Goal: Task Accomplishment & Management: Complete application form

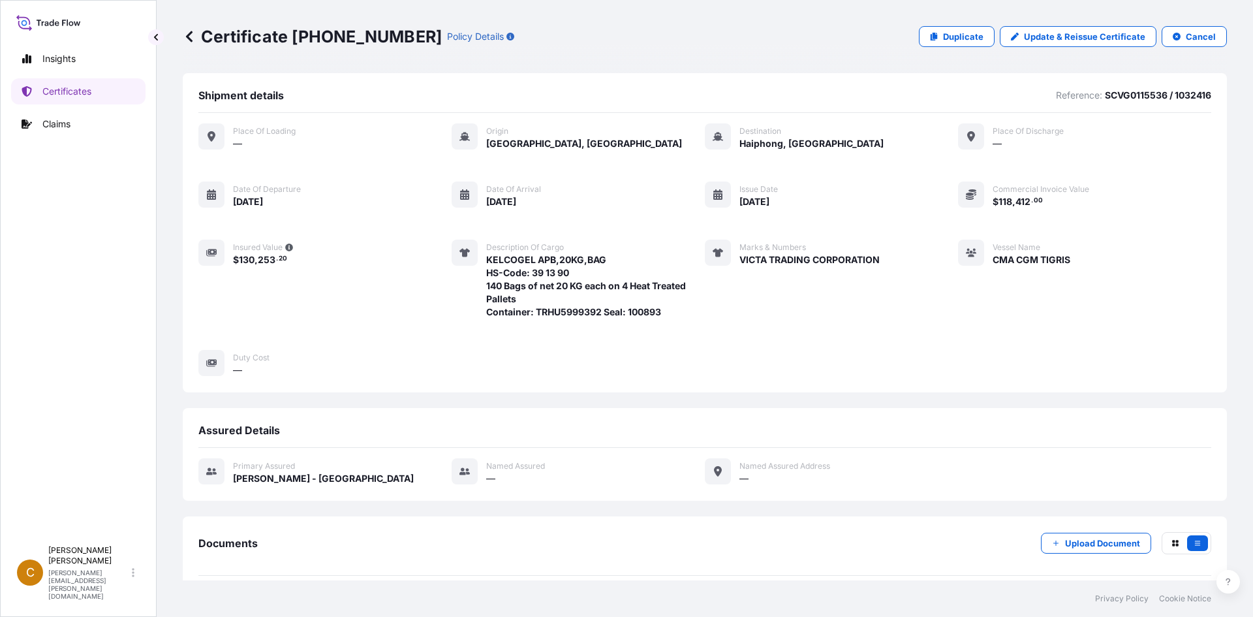
click at [192, 33] on icon at bounding box center [189, 36] width 13 height 13
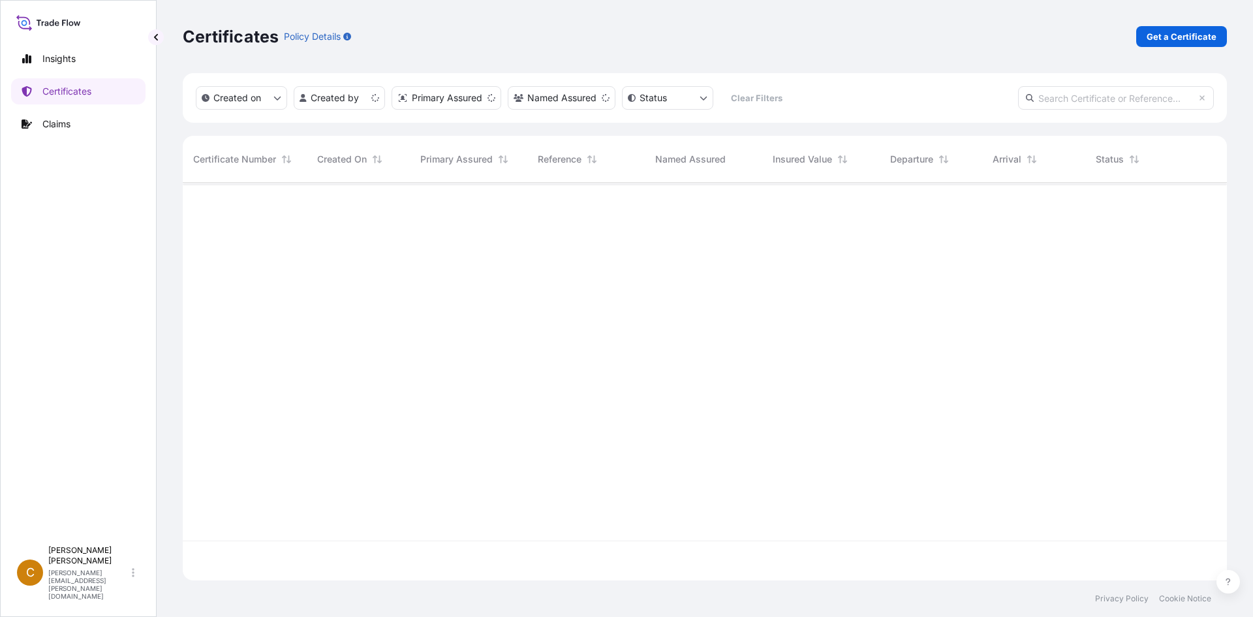
scroll to position [395, 1035]
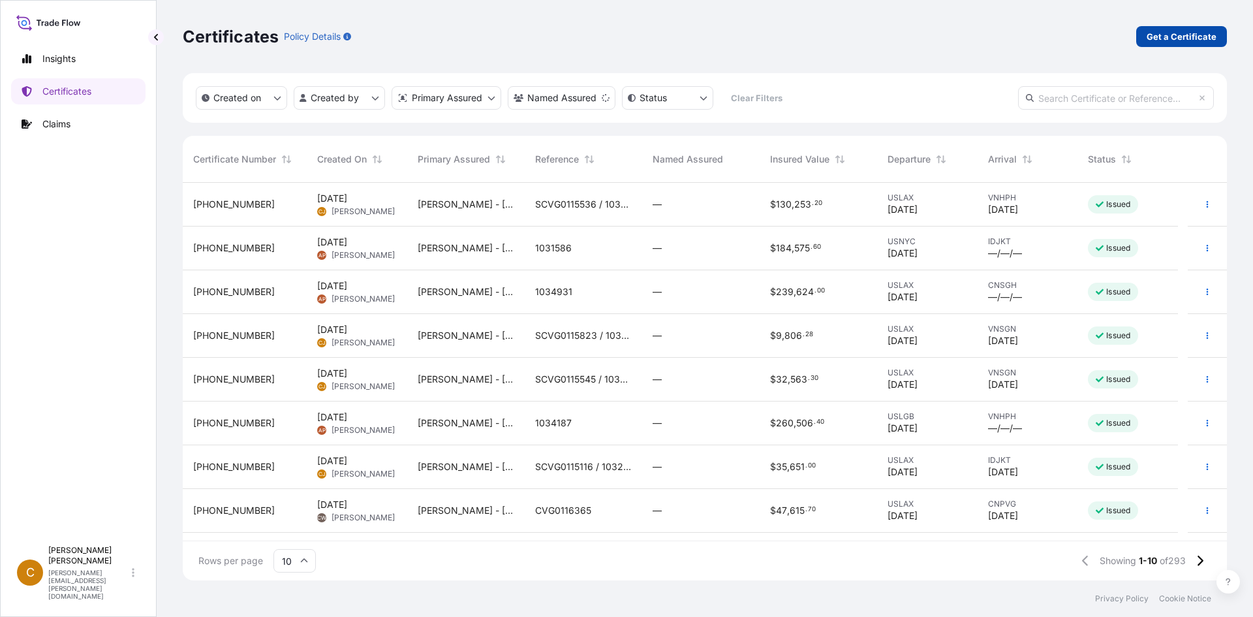
click at [1171, 37] on p "Get a Certificate" at bounding box center [1182, 36] width 70 height 13
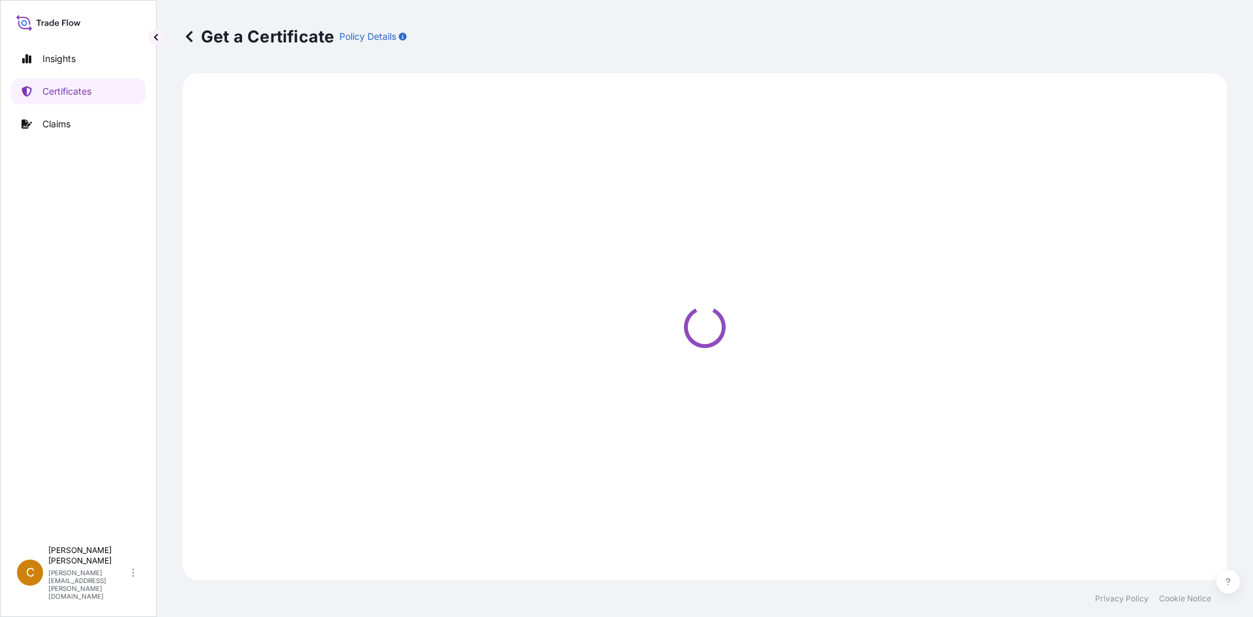
select select "Sea"
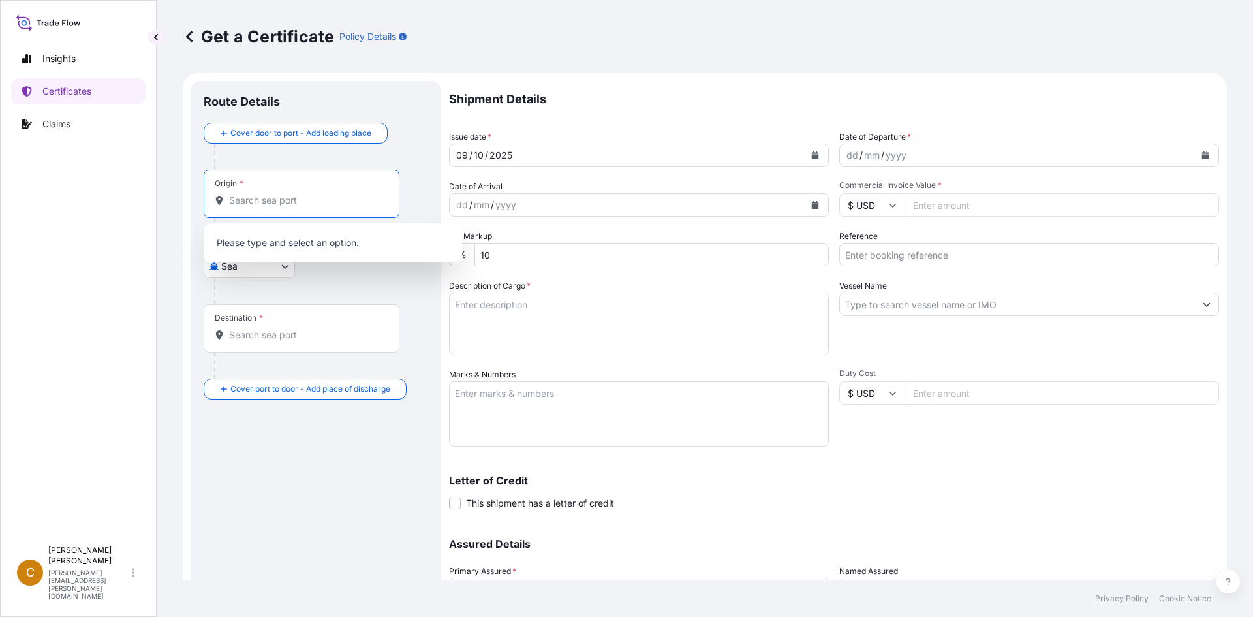
click at [293, 200] on input "Origin *" at bounding box center [306, 200] width 154 height 13
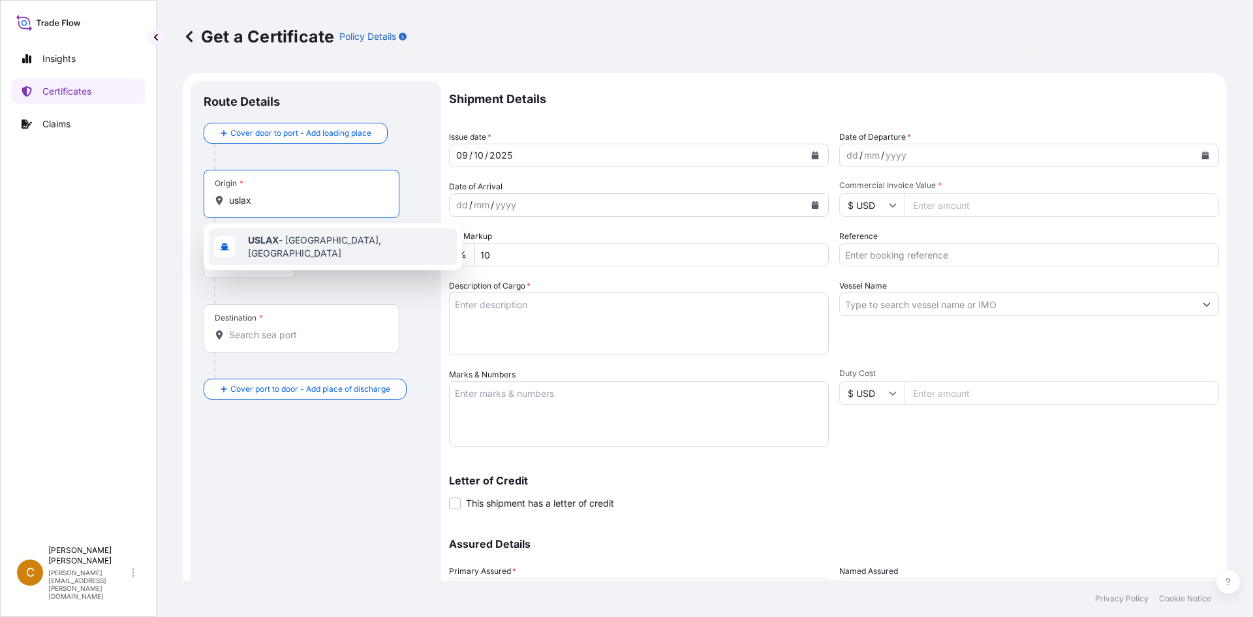
click at [306, 248] on span "USLAX - [GEOGRAPHIC_DATA], [GEOGRAPHIC_DATA]" at bounding box center [350, 247] width 204 height 26
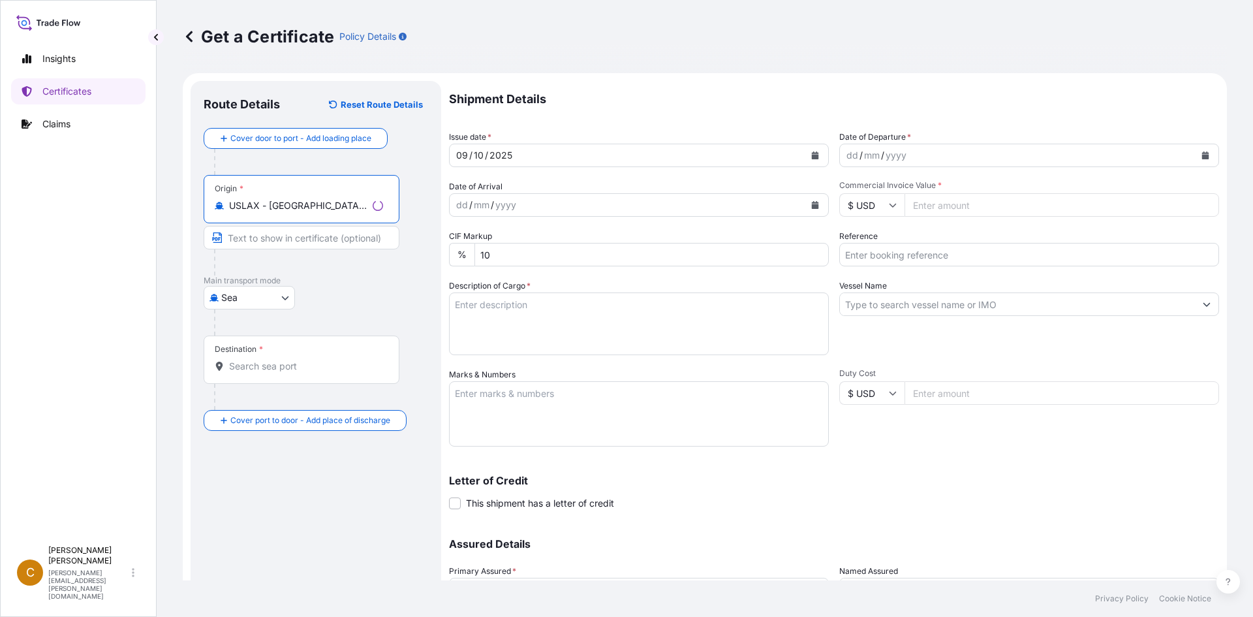
type input "USLAX - [GEOGRAPHIC_DATA], [GEOGRAPHIC_DATA]"
click at [277, 361] on input "Destination *" at bounding box center [306, 366] width 154 height 13
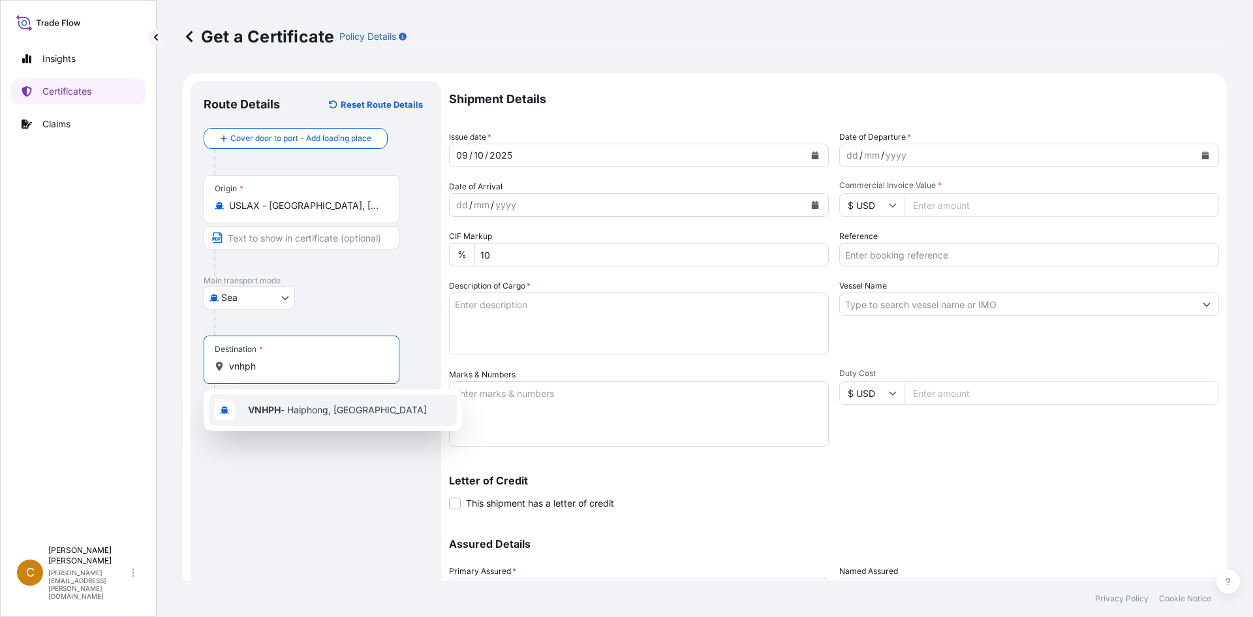
click at [294, 410] on span "VNHPH - Haiphong, [GEOGRAPHIC_DATA]" at bounding box center [337, 409] width 179 height 13
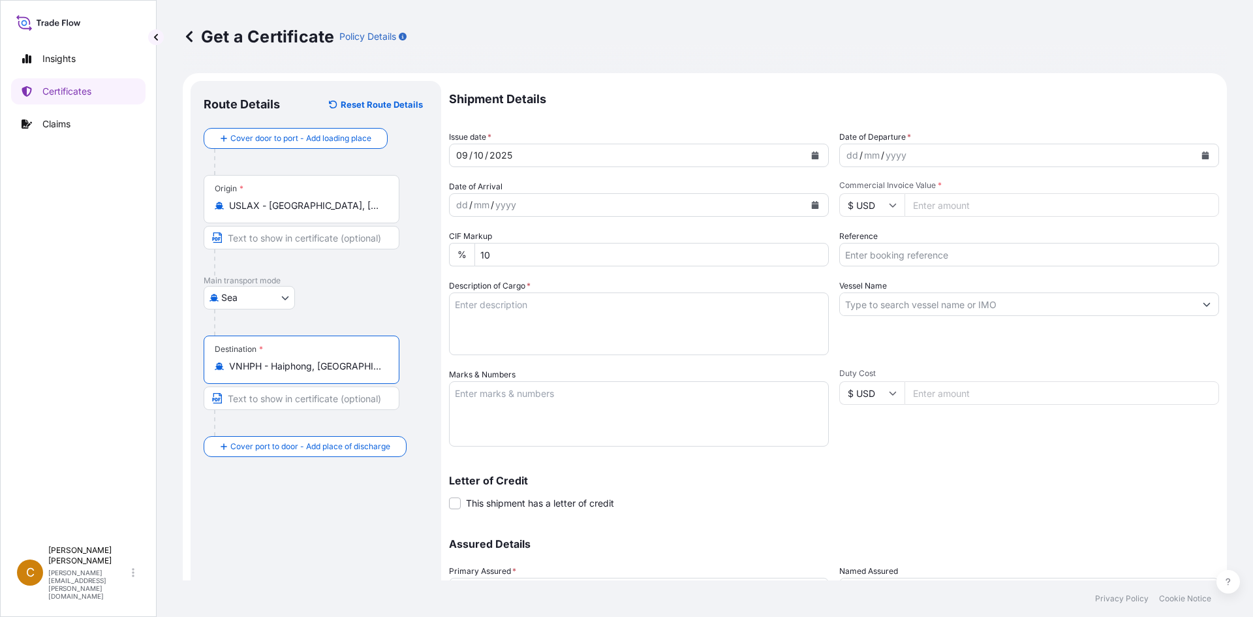
type input "VNHPH - Haiphong, [GEOGRAPHIC_DATA]"
click at [907, 155] on div "dd / mm / yyyy" at bounding box center [1017, 156] width 355 height 24
click at [1203, 158] on div "dd / mm / yyyy" at bounding box center [1030, 156] width 380 height 24
click at [1206, 157] on button "Calendar" at bounding box center [1205, 155] width 21 height 21
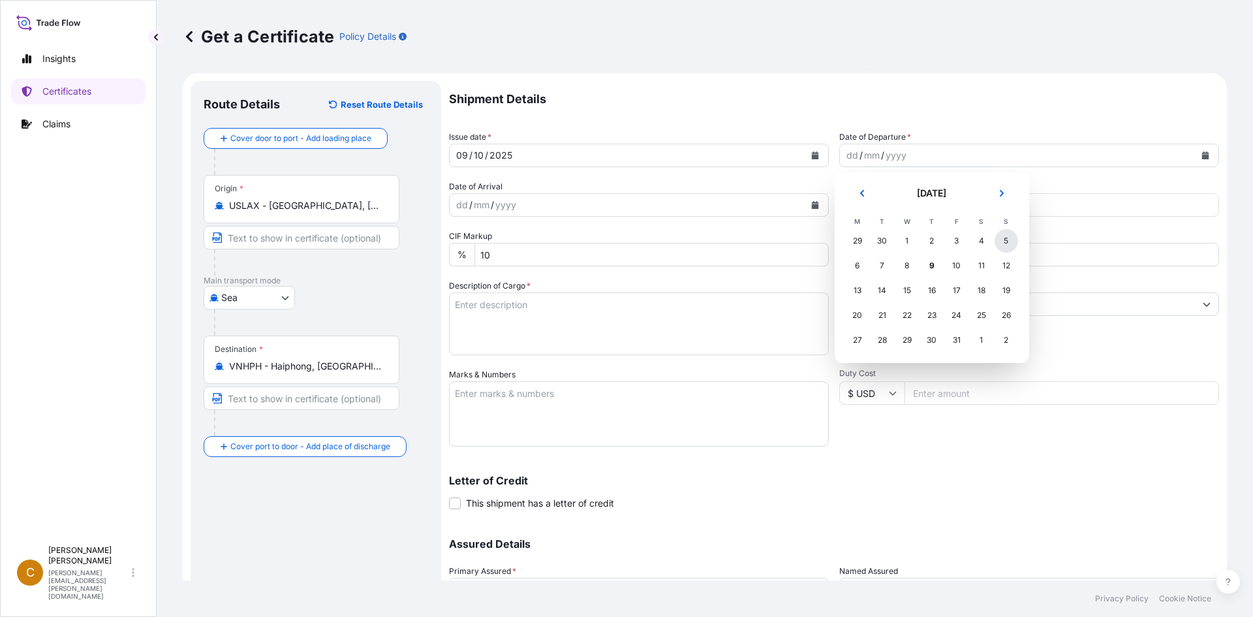
click at [1008, 237] on div "5" at bounding box center [1007, 241] width 24 height 24
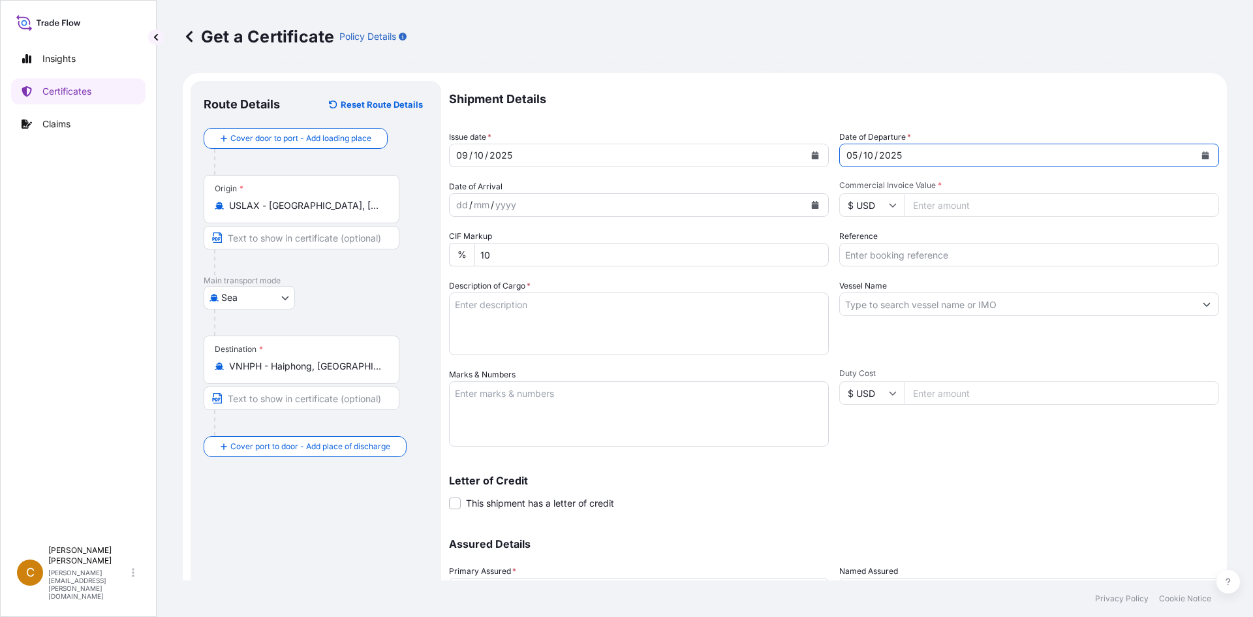
click at [657, 209] on div "dd / mm / yyyy" at bounding box center [627, 205] width 355 height 24
click at [820, 204] on button "Calendar" at bounding box center [815, 205] width 21 height 21
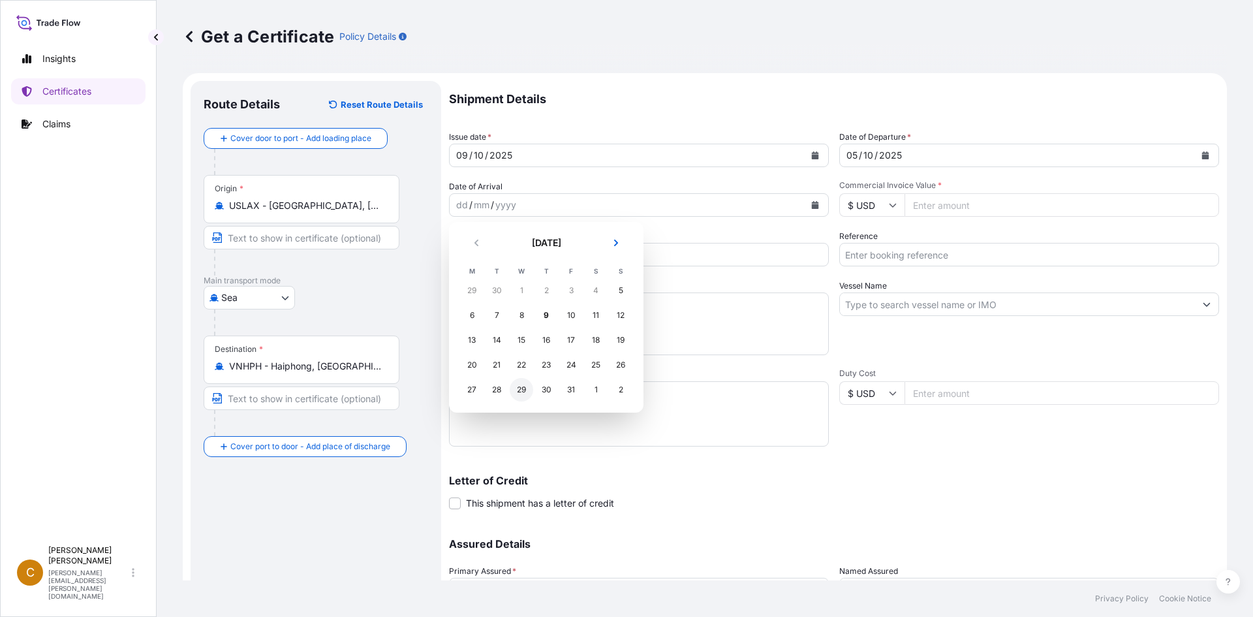
click at [519, 390] on div "29" at bounding box center [522, 390] width 24 height 24
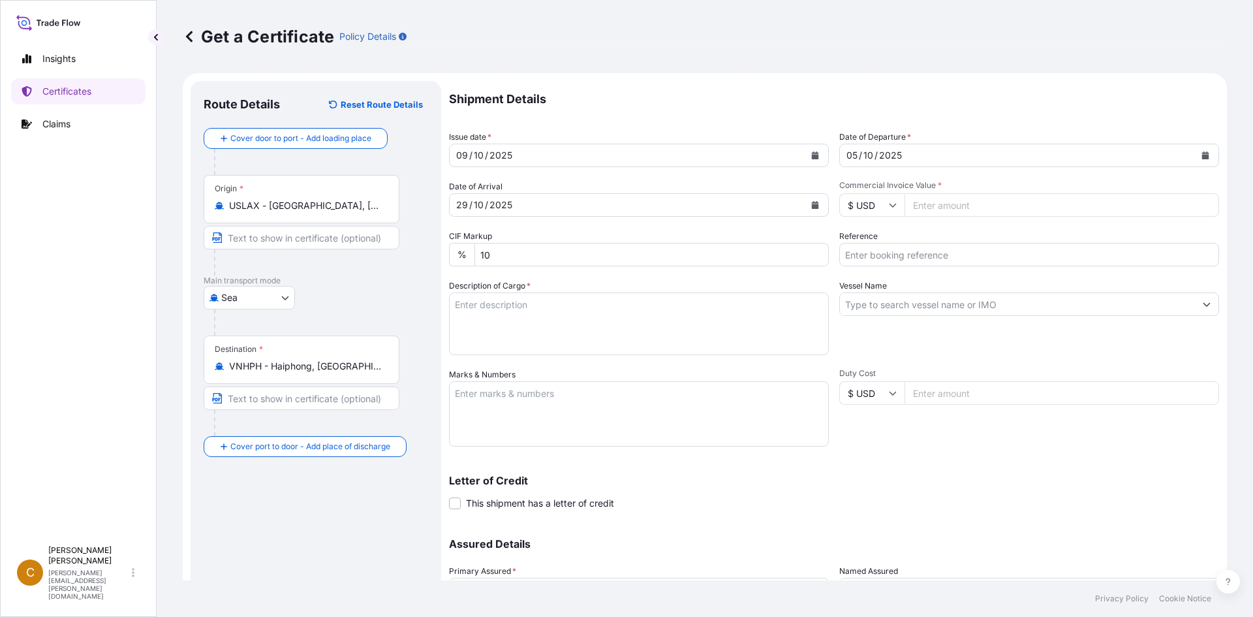
click at [894, 254] on input "Reference" at bounding box center [1030, 255] width 380 height 24
paste input "SCVG0115568"
click at [930, 245] on input "SCVG0115568 /" at bounding box center [1030, 255] width 380 height 24
paste input "1033352"
type input "SCVG0115568 / 1033352"
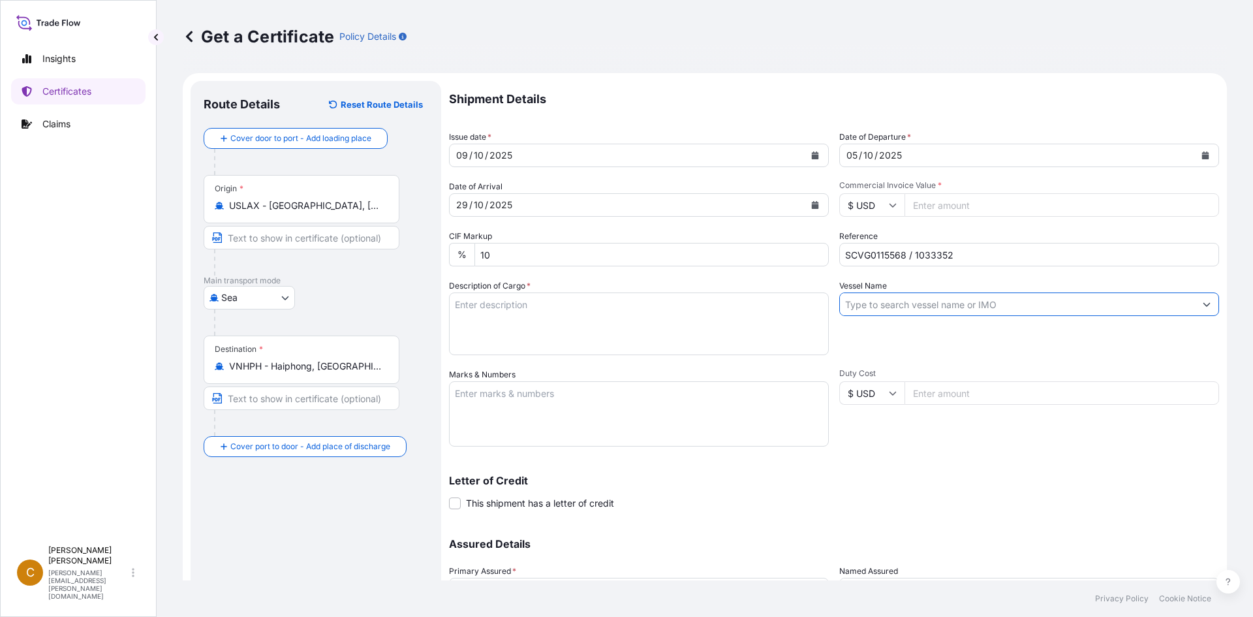
click at [955, 297] on input "Vessel Name" at bounding box center [1017, 304] width 355 height 24
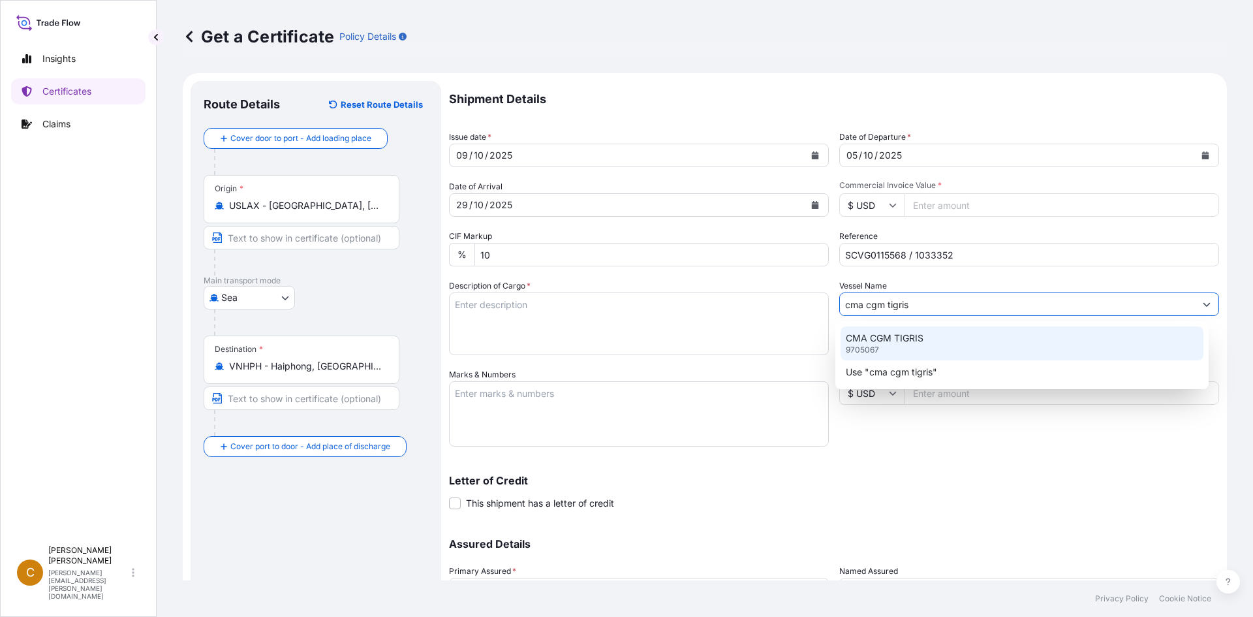
click at [953, 328] on div "CMA CGM TIGRIS 9705067" at bounding box center [1023, 343] width 364 height 34
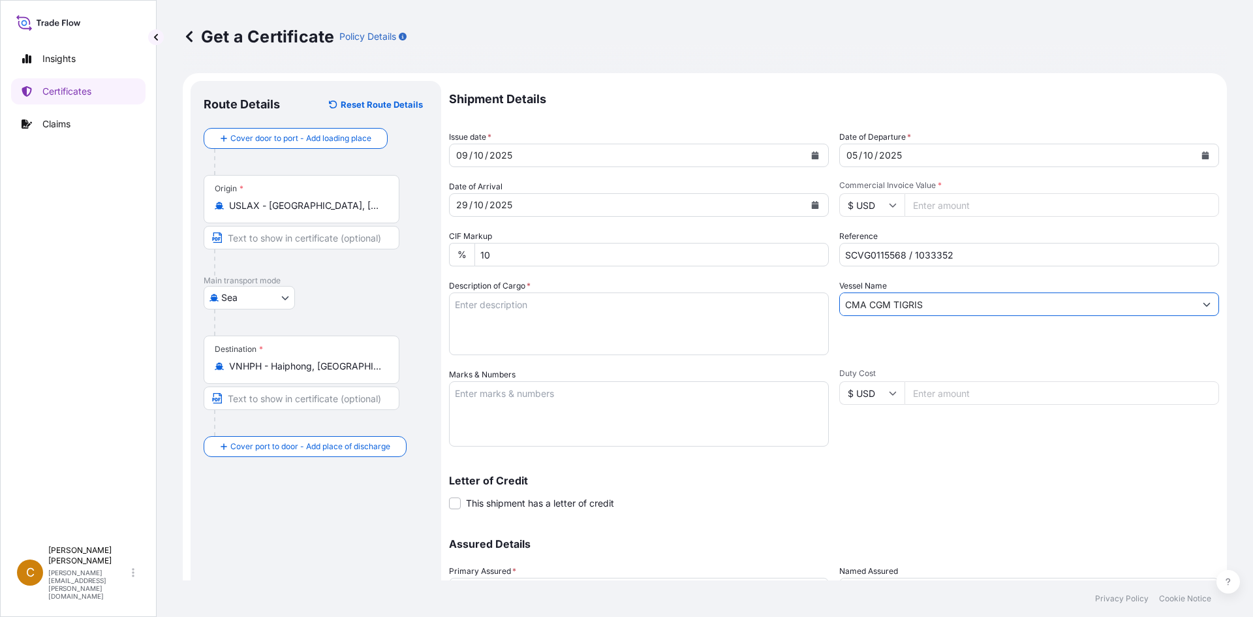
type input "CMA CGM TIGRIS"
click at [967, 210] on input "Commercial Invoice Value *" at bounding box center [1062, 205] width 315 height 24
type input "13600"
click at [654, 296] on textarea "Description of Cargo *" at bounding box center [639, 323] width 380 height 63
click at [593, 295] on textarea "Description of Cargo *" at bounding box center [639, 323] width 380 height 63
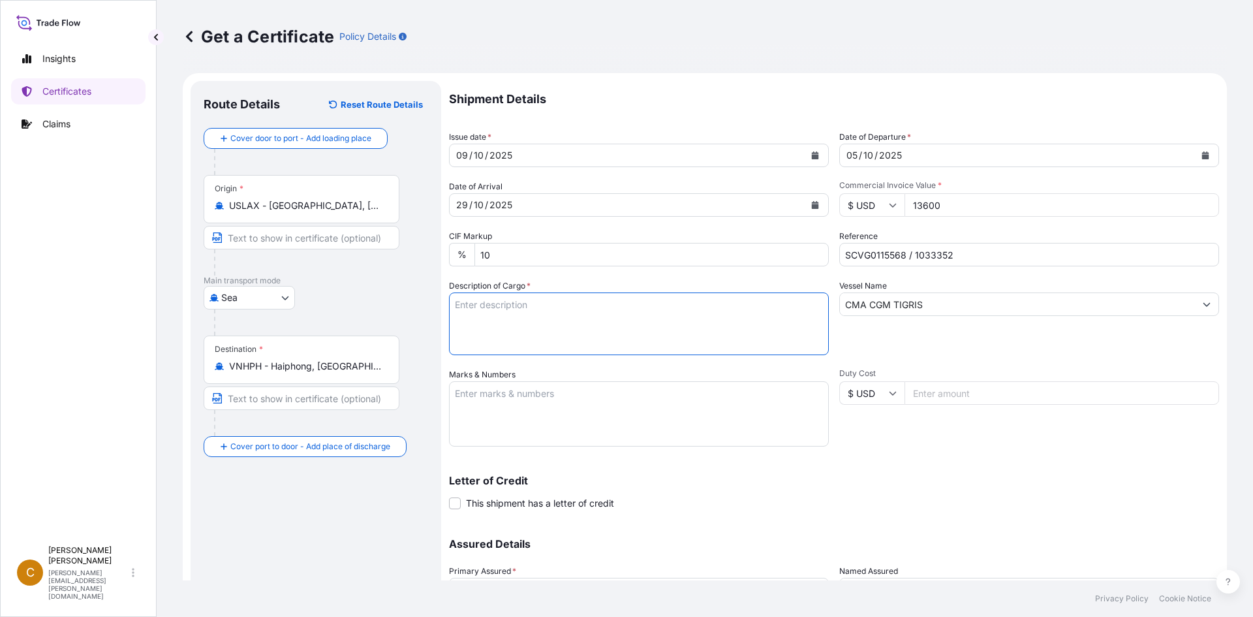
paste textarea "KELTROL,KTL,25KG,BAG HS-Code: 39 13 90"
click at [671, 347] on textarea "KELTROL,KTL,25KG,BAG HS-Code: 39 13 90" at bounding box center [639, 323] width 380 height 63
paste textarea "40 Bags of net 25KG each on 01 Heat Treated Pallet"
click at [503, 354] on textarea "KELTROL,KTL,25KG,BAG HS-Code: 39 13 90 40 Bags of net 25KG each on 01 Heat Trea…" at bounding box center [639, 323] width 380 height 63
paste textarea "TRHU5999392"
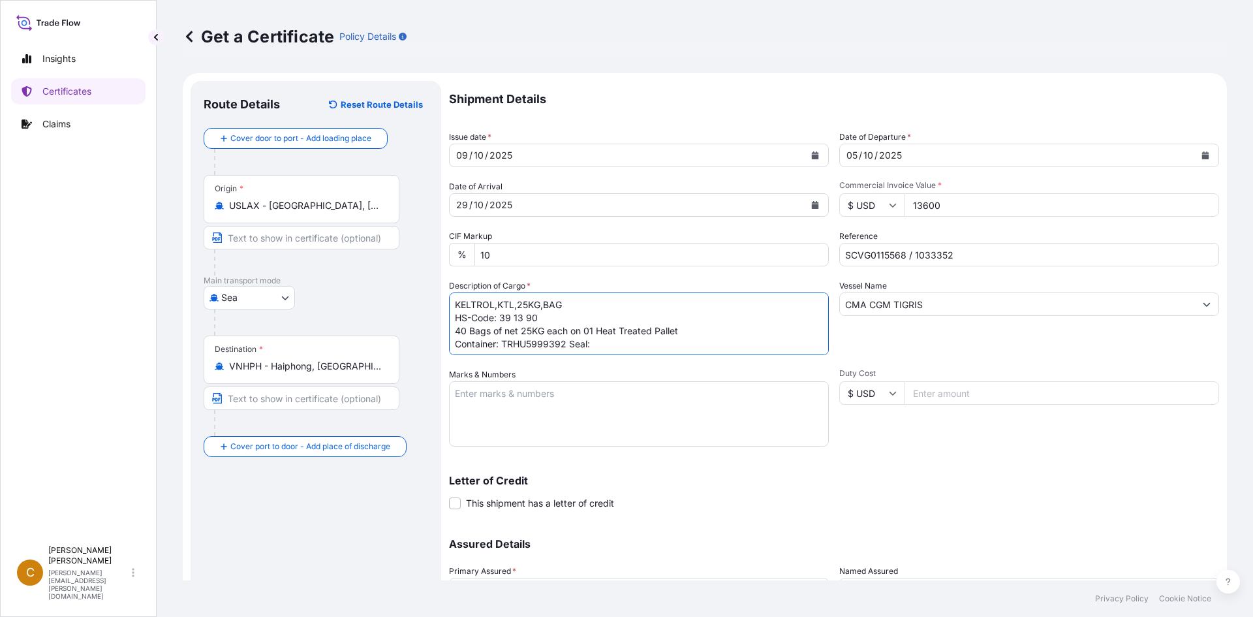
click at [616, 341] on textarea "KELTROL,KTL,25KG,BAG HS-Code: 39 13 90 40 Bags of net 25KG each on 01 Heat Trea…" at bounding box center [639, 323] width 380 height 63
click at [618, 345] on textarea "KELTROL,KTL,25KG,BAG HS-Code: 39 13 90 40 Bags of net 25KG each on 01 Heat Trea…" at bounding box center [639, 323] width 380 height 63
paste textarea "100893"
type textarea "KELTROL,KTL,25KG,BAG HS-Code: 39 13 90 40 Bags of net 25KG each on 01 Heat Trea…"
click at [637, 394] on textarea "Marks & Numbers" at bounding box center [639, 413] width 380 height 65
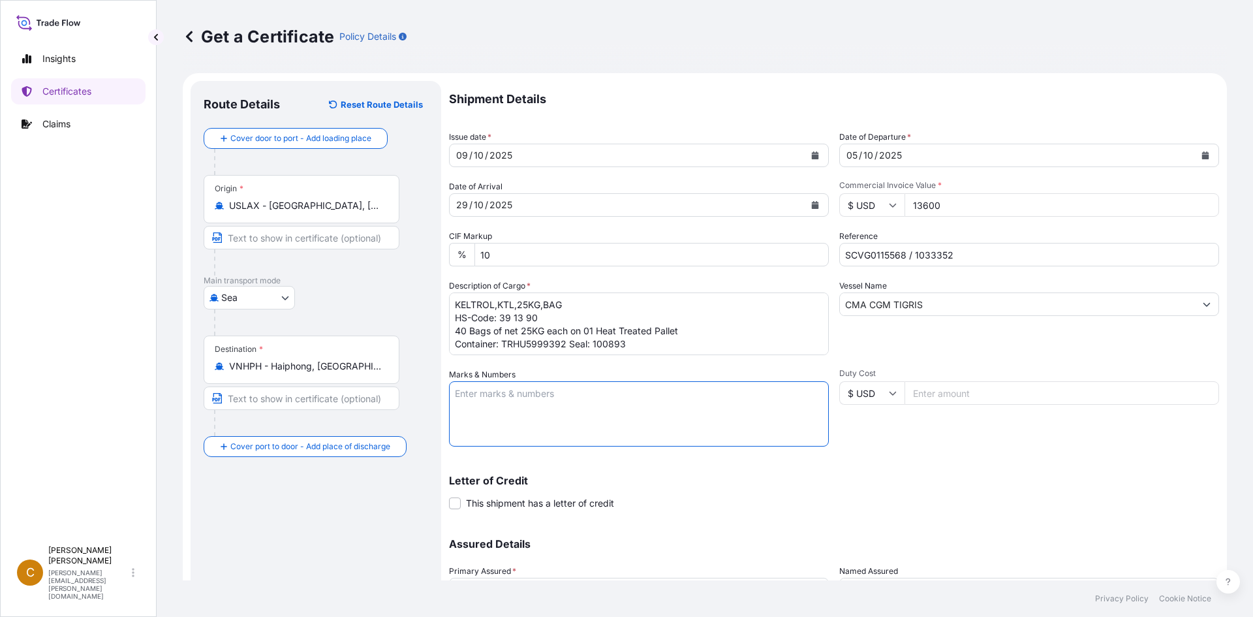
paste textarea "ASIA CHEMICAL CORPORATION"
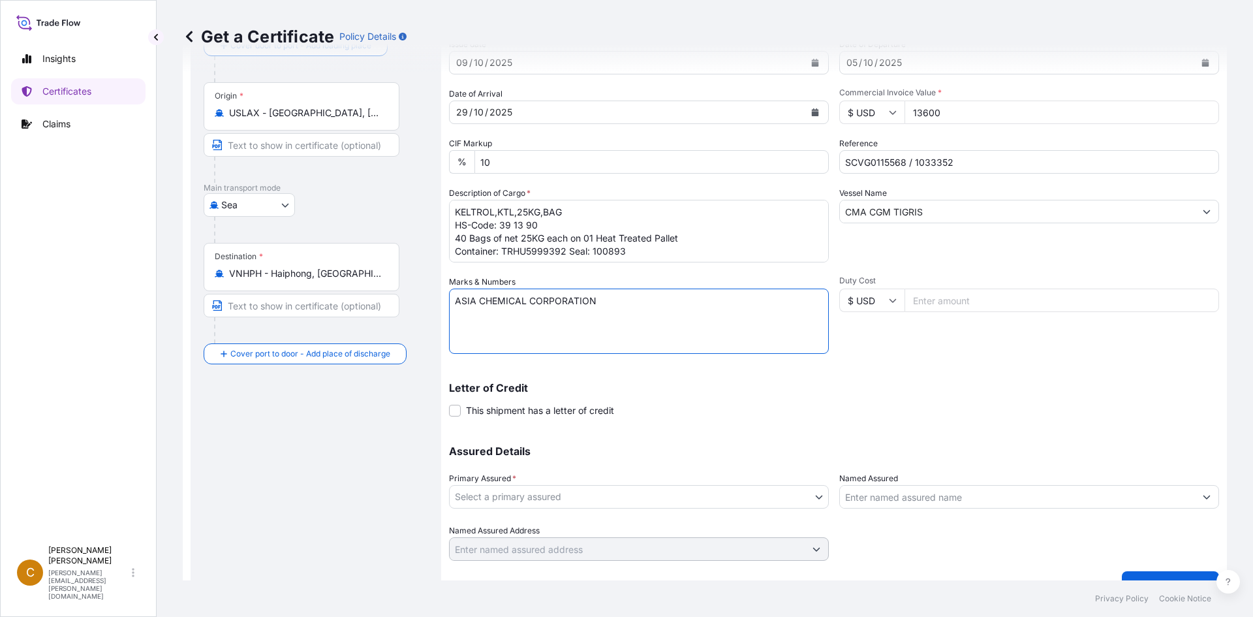
scroll to position [118, 0]
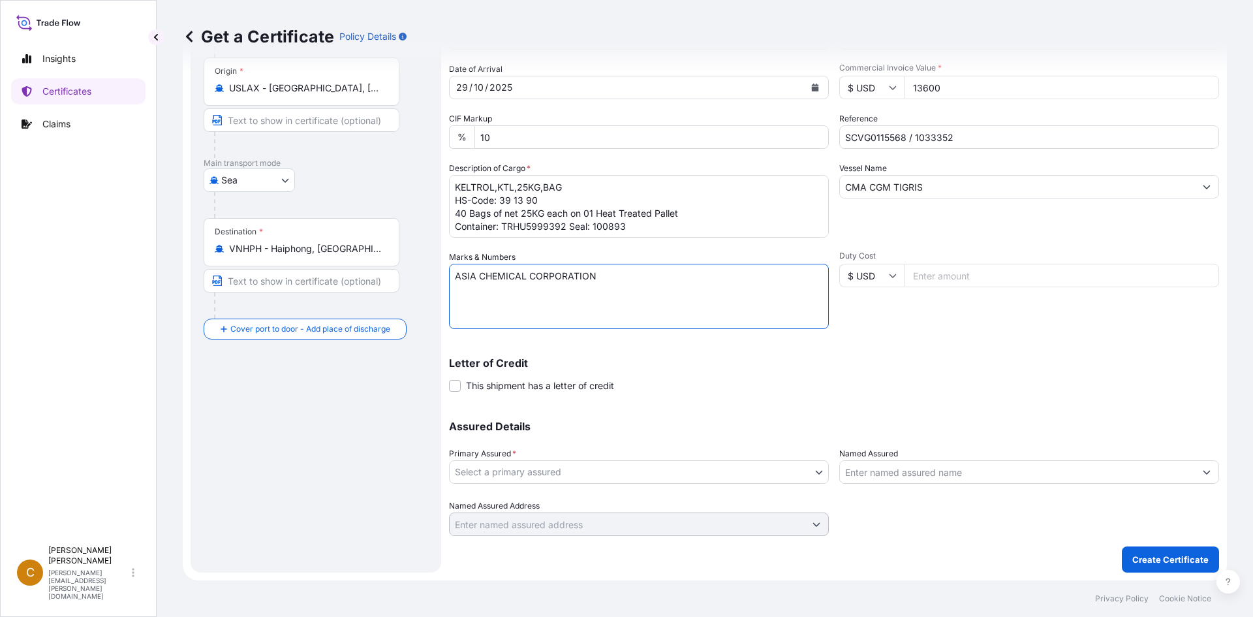
type textarea "ASIA CHEMICAL CORPORATION"
click at [604, 477] on body "Insights Certificates Claims C Clayton James [EMAIL_ADDRESS][PERSON_NAME][DOMAI…" at bounding box center [626, 308] width 1253 height 617
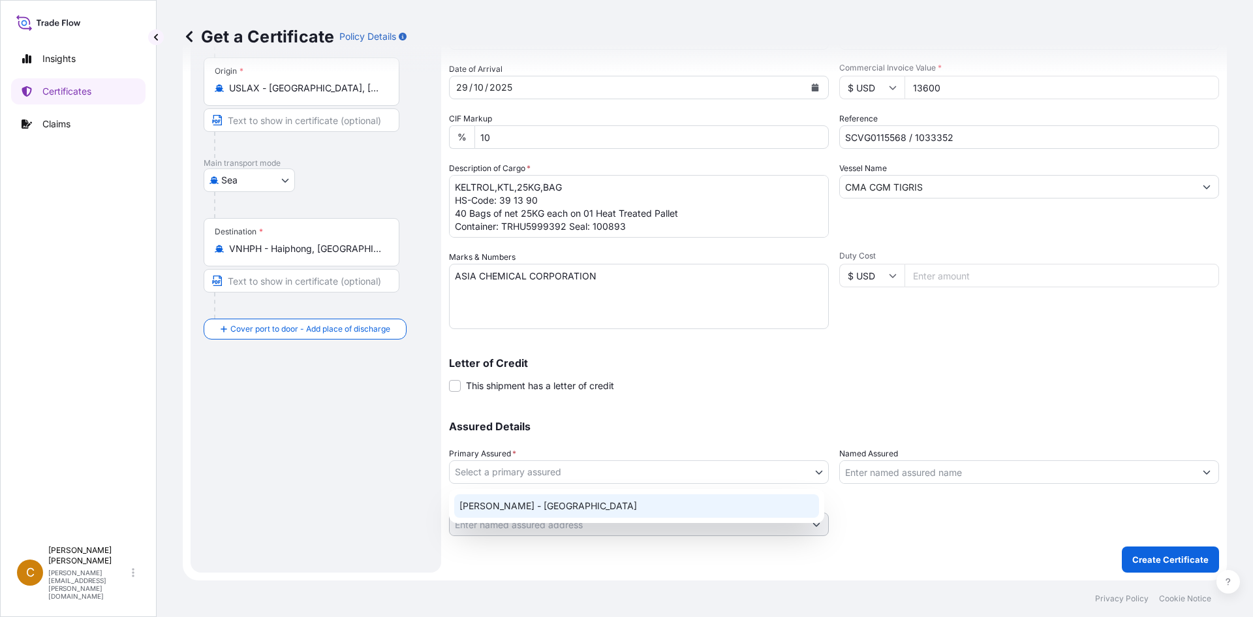
click at [593, 504] on div "[PERSON_NAME] - [GEOGRAPHIC_DATA]" at bounding box center [636, 506] width 365 height 24
select select "31650"
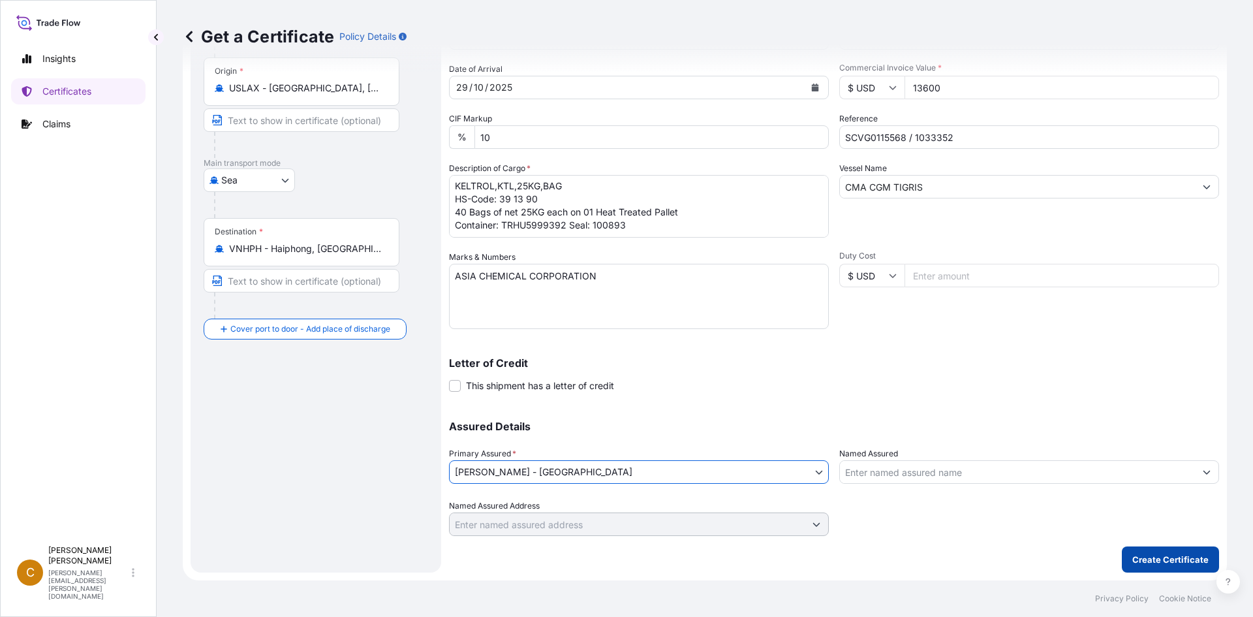
click at [1174, 562] on p "Create Certificate" at bounding box center [1171, 559] width 76 height 13
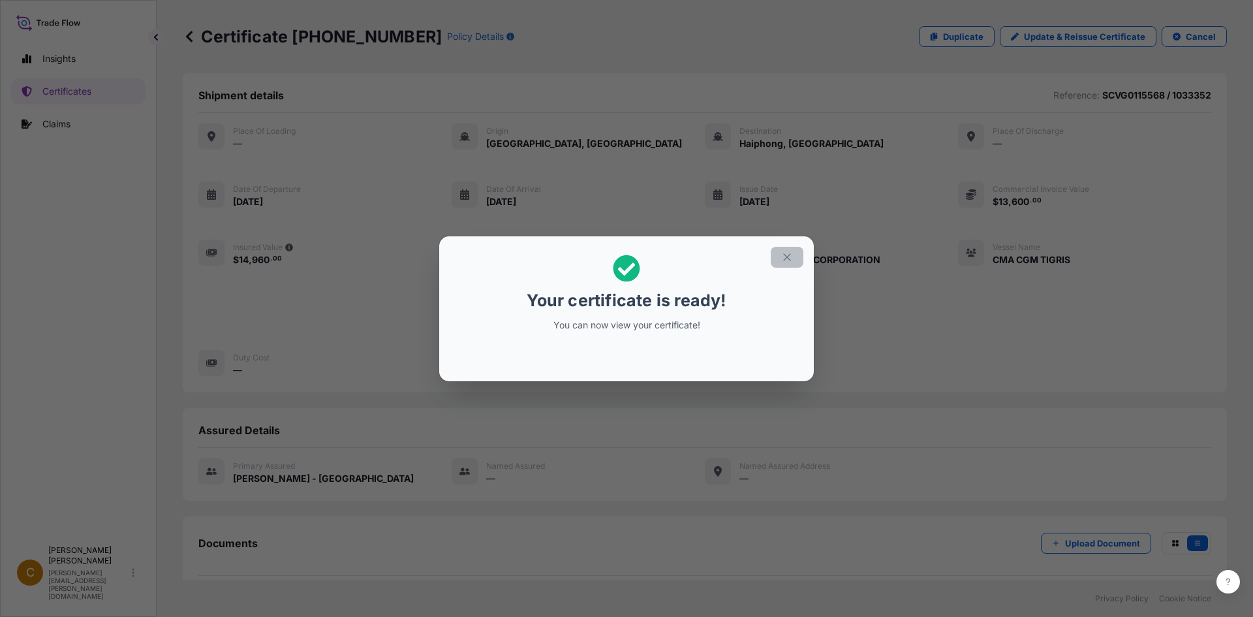
click at [784, 264] on button "button" at bounding box center [787, 257] width 33 height 21
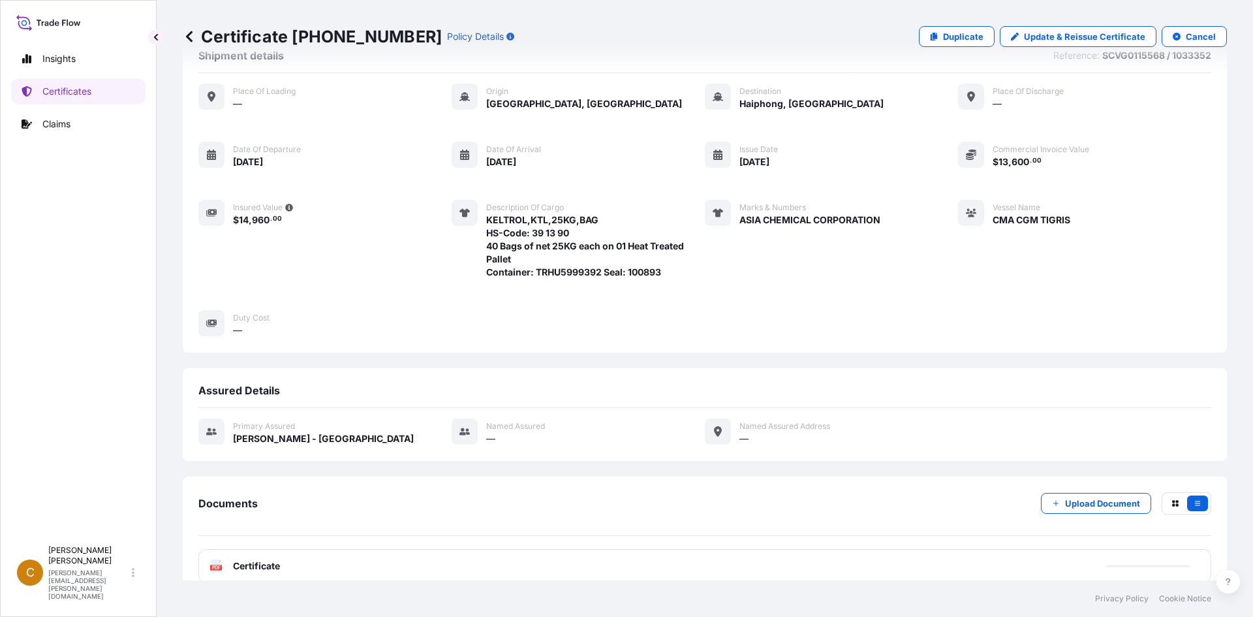
scroll to position [140, 0]
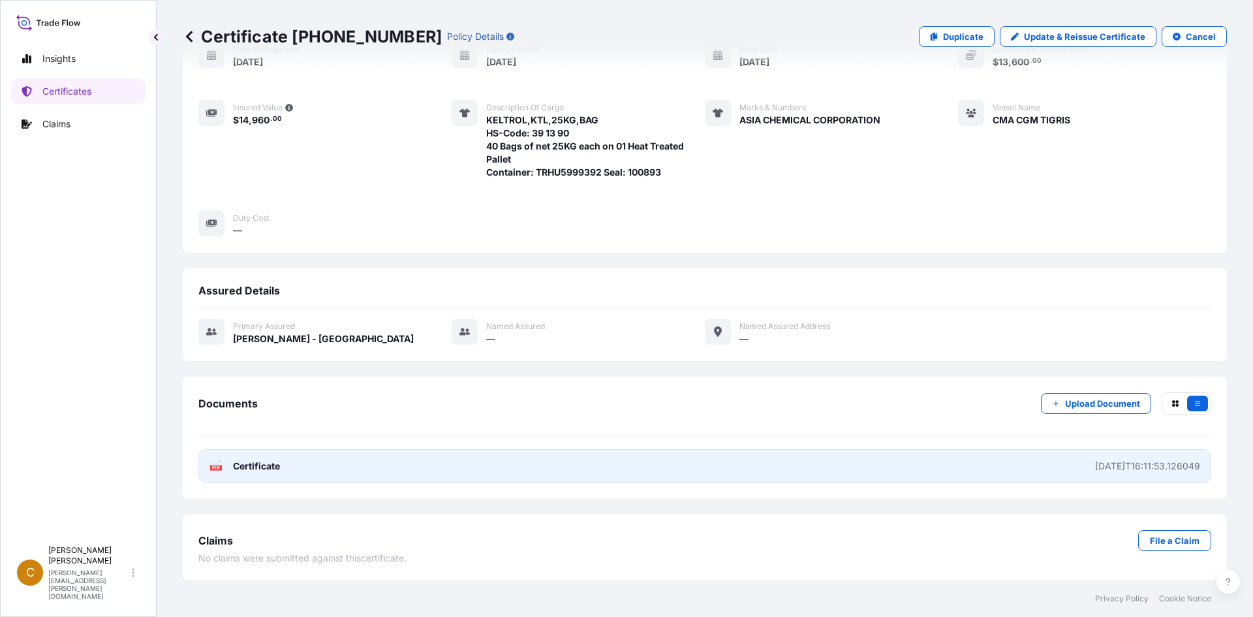
click at [219, 467] on text "PDF" at bounding box center [216, 467] width 8 height 5
